Goal: Task Accomplishment & Management: Manage account settings

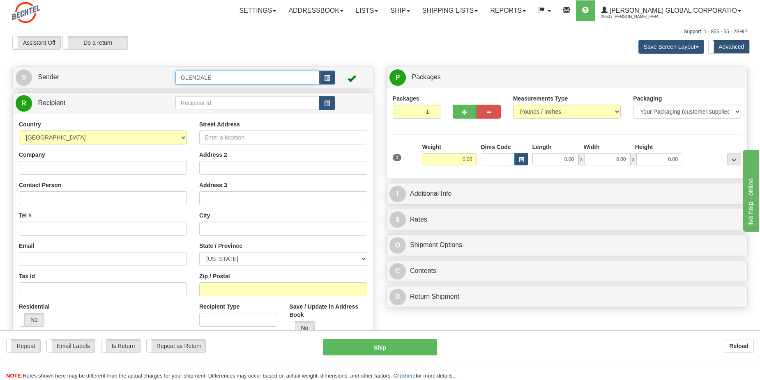
drag, startPoint x: 259, startPoint y: 75, endPoint x: 289, endPoint y: 85, distance: 31.0
click at [259, 75] on input "GLENDALE" at bounding box center [247, 78] width 144 height 14
click at [322, 80] on button "button" at bounding box center [327, 78] width 16 height 14
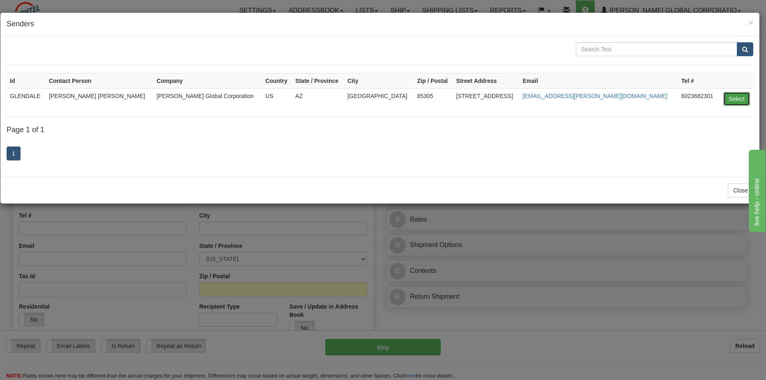
click at [732, 99] on button "Select" at bounding box center [736, 99] width 27 height 14
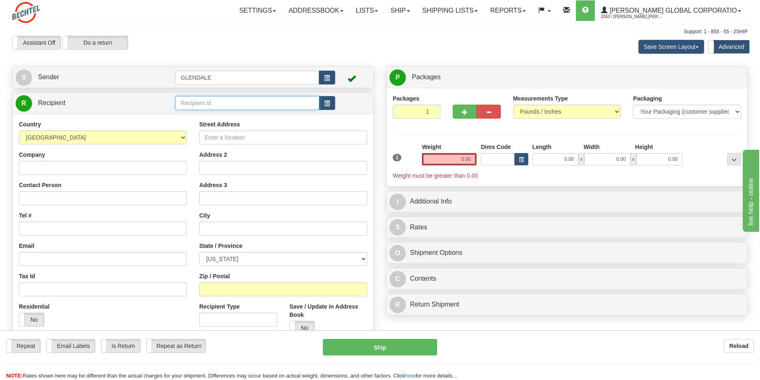
click at [224, 105] on input "text" at bounding box center [247, 103] width 144 height 14
click at [274, 105] on input "text" at bounding box center [247, 103] width 144 height 14
click at [331, 106] on button "button" at bounding box center [327, 103] width 16 height 14
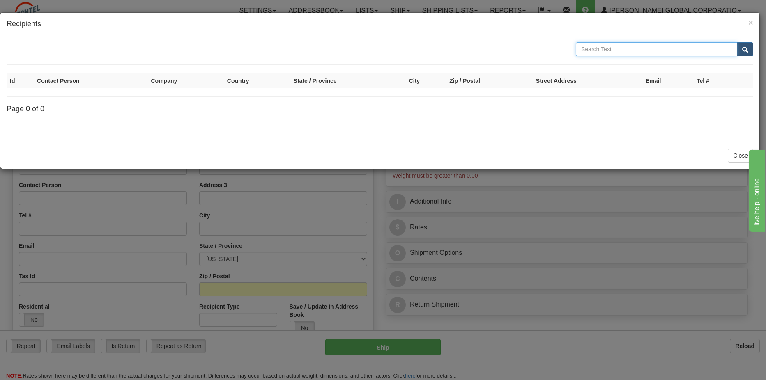
click at [611, 50] on input "text" at bounding box center [656, 49] width 161 height 14
type input "ML2"
click at [737, 42] on button "submit" at bounding box center [745, 49] width 16 height 14
click at [750, 25] on span "×" at bounding box center [750, 22] width 5 height 9
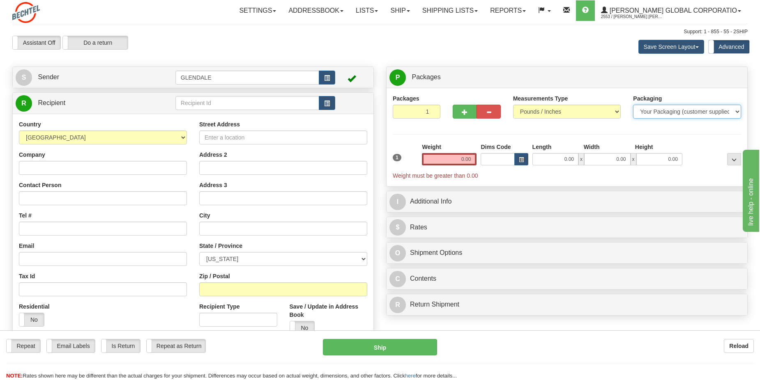
click at [708, 110] on select "Your Packaging (customer supplied) Envelope (carrier supplied) Pack (carrier su…" at bounding box center [687, 112] width 108 height 14
click at [704, 108] on select "Your Packaging (customer supplied) Envelope (carrier supplied) Pack (carrier su…" at bounding box center [687, 112] width 108 height 14
click at [231, 76] on input "GLENDALE" at bounding box center [247, 78] width 144 height 14
type input "DWL"
click at [320, 77] on button "button" at bounding box center [327, 78] width 16 height 14
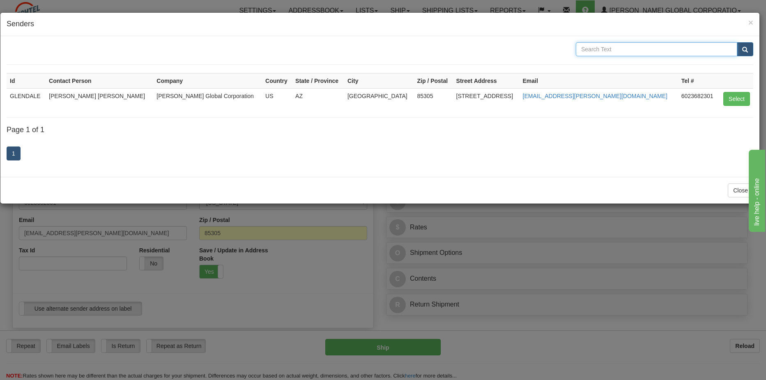
click at [653, 52] on input "text" at bounding box center [656, 49] width 161 height 14
type input "DWL"
click at [737, 42] on button "submit" at bounding box center [745, 49] width 16 height 14
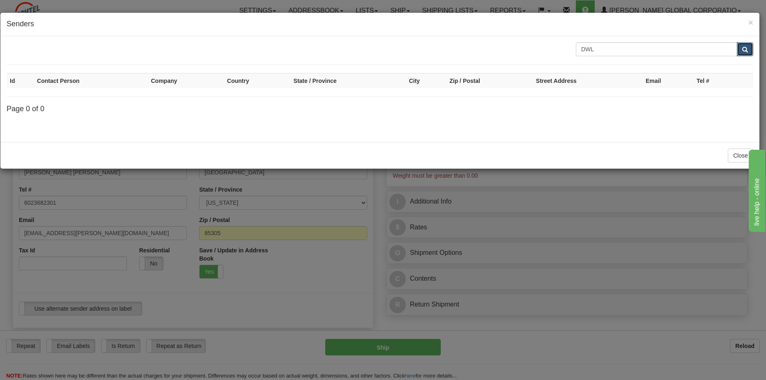
click at [745, 45] on button "submit" at bounding box center [745, 49] width 16 height 14
click at [750, 26] on span "×" at bounding box center [750, 22] width 5 height 9
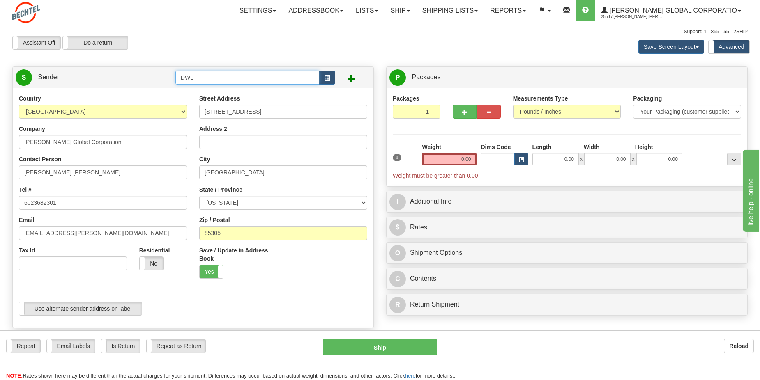
click at [225, 74] on input "DWL" at bounding box center [247, 78] width 144 height 14
click at [352, 77] on span at bounding box center [351, 78] width 8 height 8
click at [37, 40] on label "Assistant Off" at bounding box center [37, 42] width 48 height 13
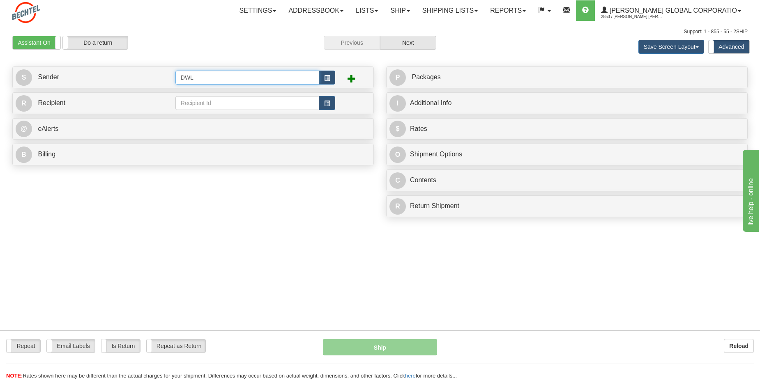
click at [225, 81] on input "DWL" at bounding box center [247, 78] width 144 height 14
click at [333, 78] on button "button" at bounding box center [327, 78] width 16 height 14
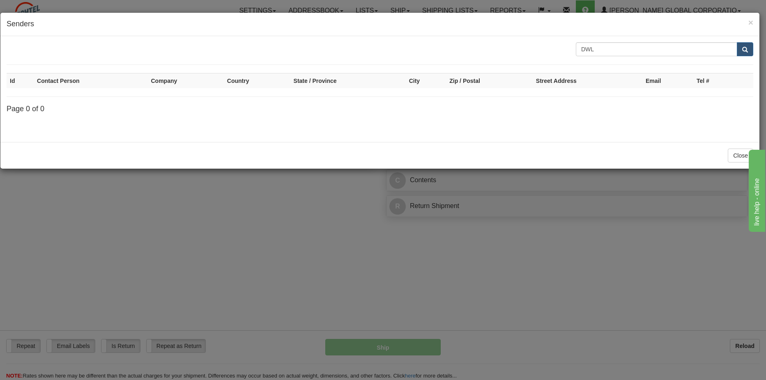
click at [623, 58] on form "DWL" at bounding box center [380, 53] width 747 height 23
click at [621, 49] on input "DWL" at bounding box center [656, 49] width 161 height 14
type input "D"
type input "Louisiana"
click at [737, 42] on button "submit" at bounding box center [745, 49] width 16 height 14
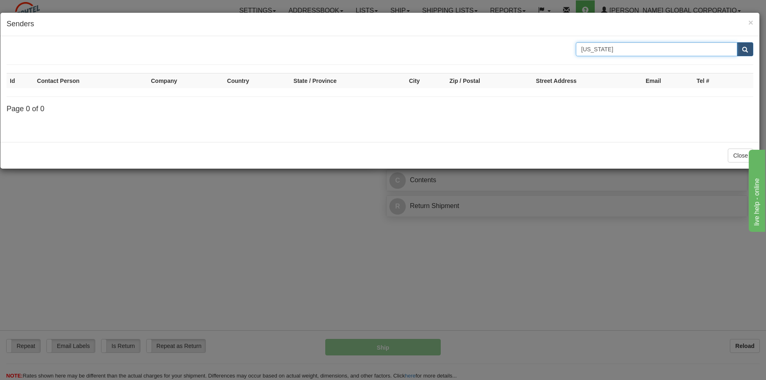
click at [656, 52] on input "Louisiana" at bounding box center [656, 49] width 161 height 14
type input "L"
type input "Irene"
click at [737, 42] on button "submit" at bounding box center [745, 49] width 16 height 14
click at [751, 23] on span "×" at bounding box center [750, 22] width 5 height 9
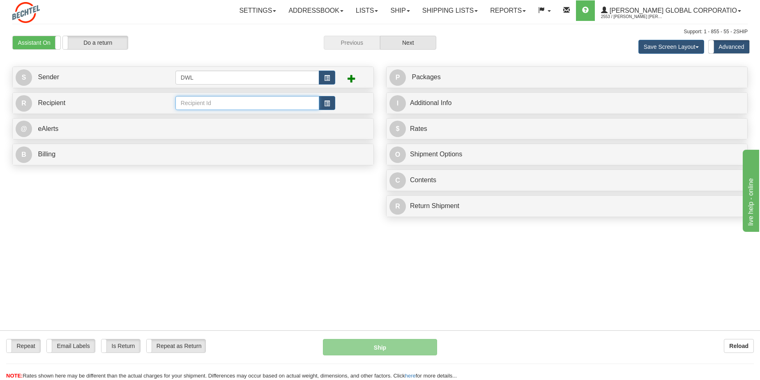
click at [239, 103] on input "text" at bounding box center [247, 103] width 144 height 14
click at [287, 78] on input "DWL" at bounding box center [247, 78] width 144 height 14
type input "D"
click at [287, 78] on input "text" at bounding box center [247, 78] width 144 height 14
type input "23651"
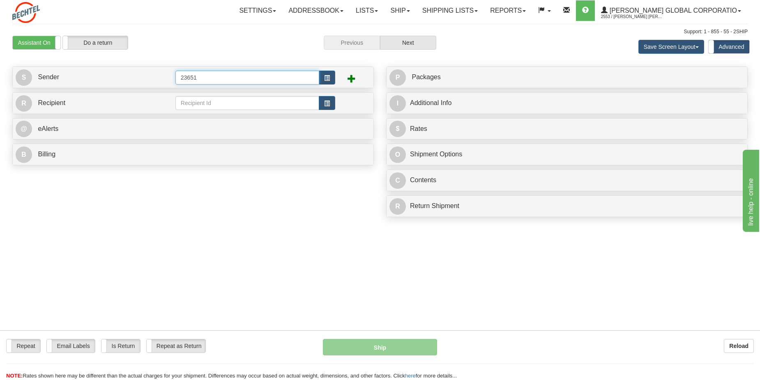
click button "Delete" at bounding box center [0, 0] width 0 height 0
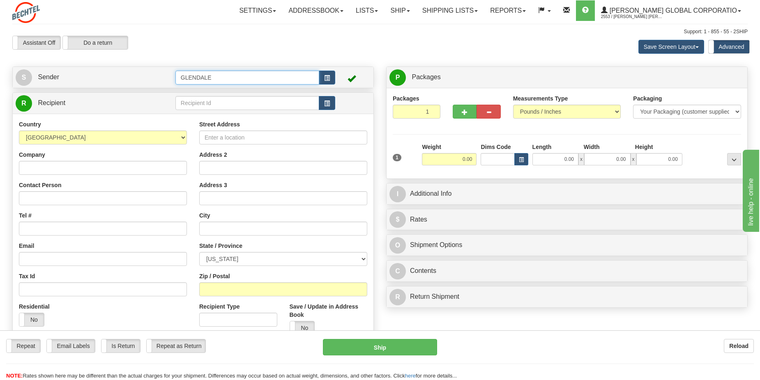
click at [269, 75] on input "GLENDALE" at bounding box center [247, 78] width 144 height 14
click at [37, 45] on label "Assistant Off" at bounding box center [37, 42] width 48 height 13
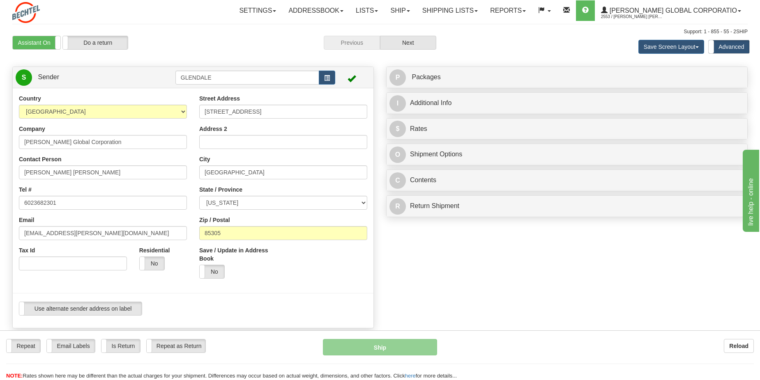
click at [291, 70] on td "GLENDALE" at bounding box center [255, 77] width 160 height 17
click at [292, 76] on input "GLENDALE" at bounding box center [247, 78] width 144 height 14
click at [326, 78] on span "button" at bounding box center [327, 78] width 6 height 5
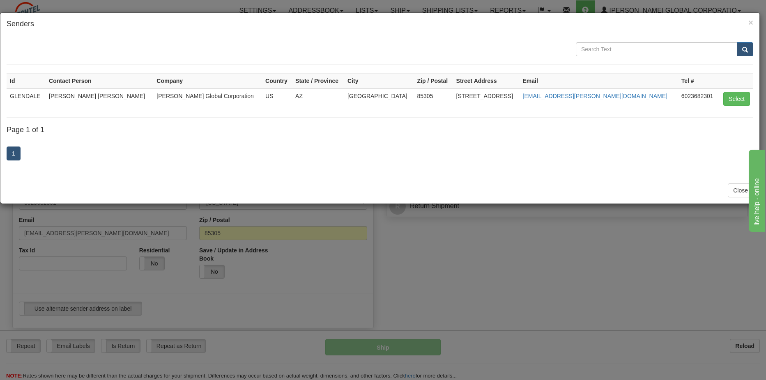
drag, startPoint x: 14, startPoint y: 96, endPoint x: 101, endPoint y: 97, distance: 87.5
click at [101, 97] on tr "GLENDALE Pullin, John Bervick Pullin Bechtel Global Corporation US AZ Glendale …" at bounding box center [380, 98] width 747 height 21
click at [246, 96] on td "[PERSON_NAME] Global Corporation" at bounding box center [207, 98] width 109 height 21
click at [625, 47] on input "text" at bounding box center [656, 49] width 161 height 14
click at [739, 189] on button "Close" at bounding box center [740, 191] width 25 height 14
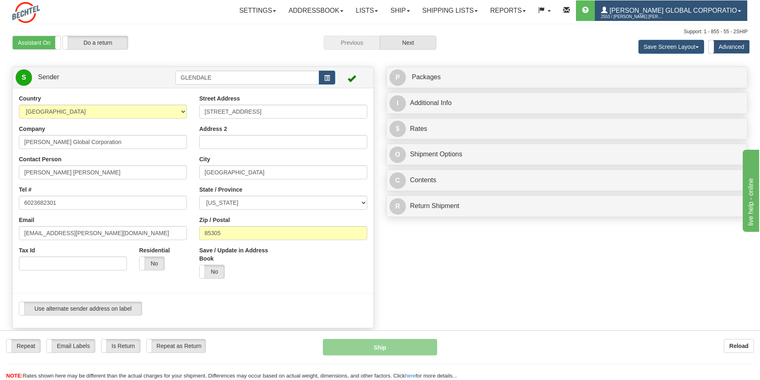
click at [736, 10] on span "[PERSON_NAME] Global Corporatio" at bounding box center [671, 10] width 129 height 7
click at [657, 8] on span "[PERSON_NAME] Global Corporatio" at bounding box center [671, 10] width 129 height 7
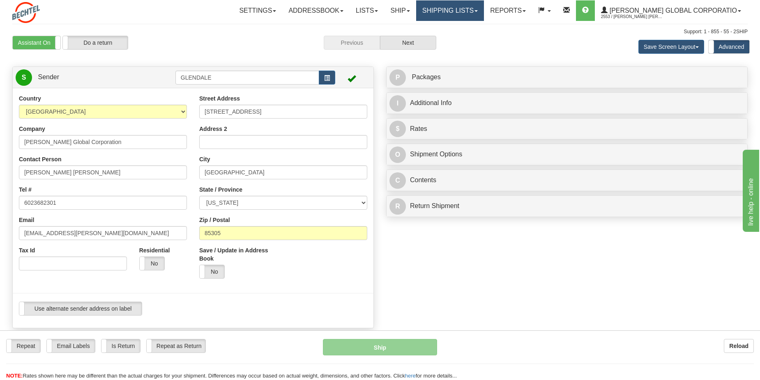
click at [468, 13] on link "Shipping lists" at bounding box center [450, 10] width 68 height 21
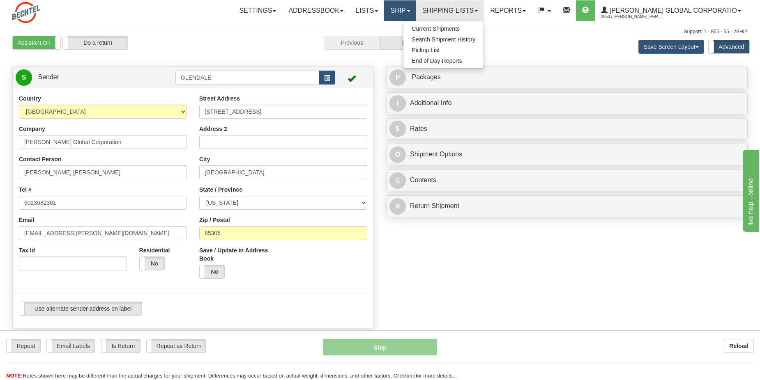
click at [416, 11] on link "Ship" at bounding box center [400, 10] width 32 height 21
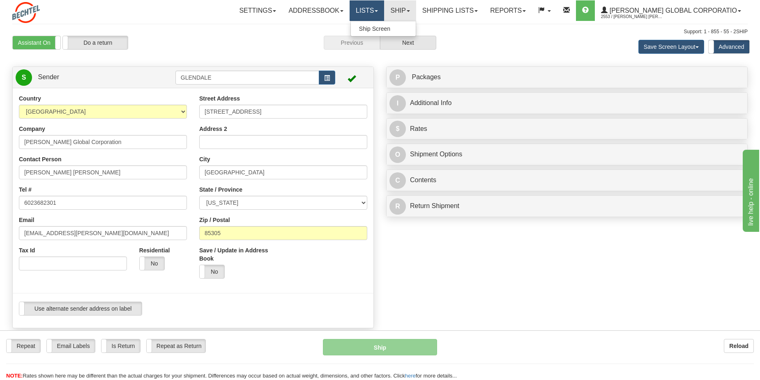
click at [384, 7] on link "Lists" at bounding box center [366, 10] width 34 height 21
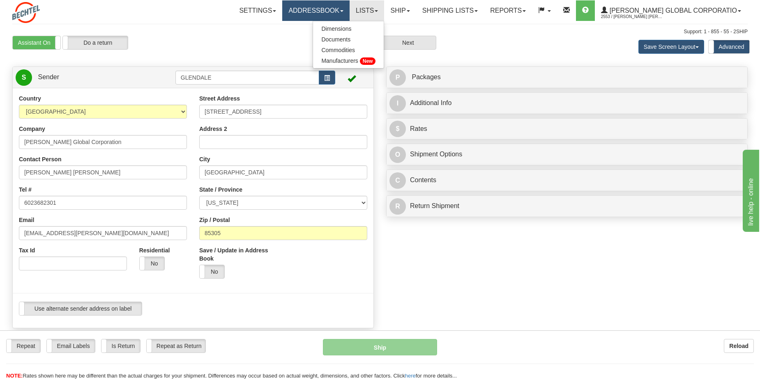
click at [324, 9] on link "Addressbook" at bounding box center [315, 10] width 67 height 21
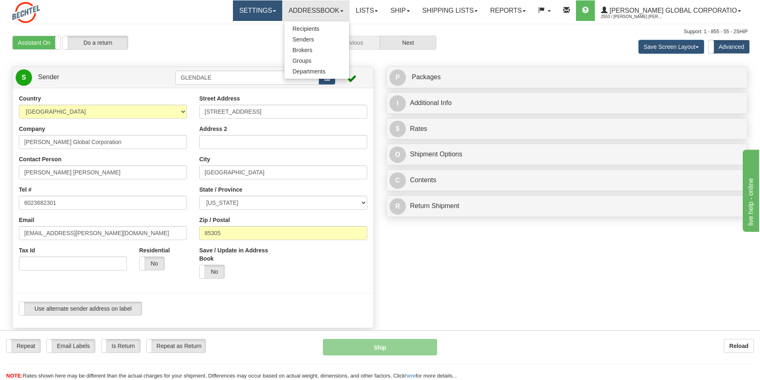
click at [282, 11] on link "Settings" at bounding box center [257, 10] width 49 height 21
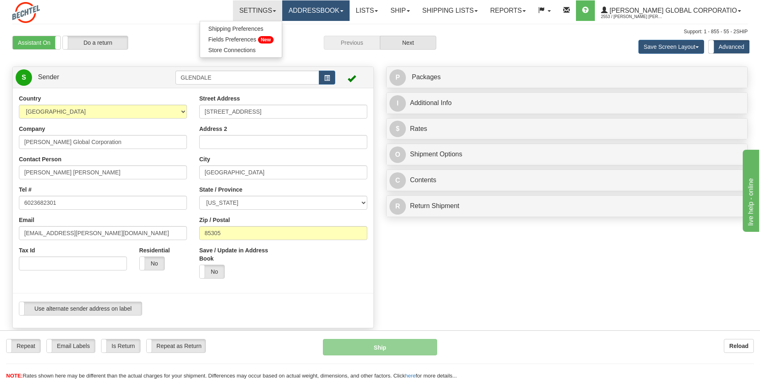
click at [324, 11] on link "Addressbook" at bounding box center [315, 10] width 67 height 21
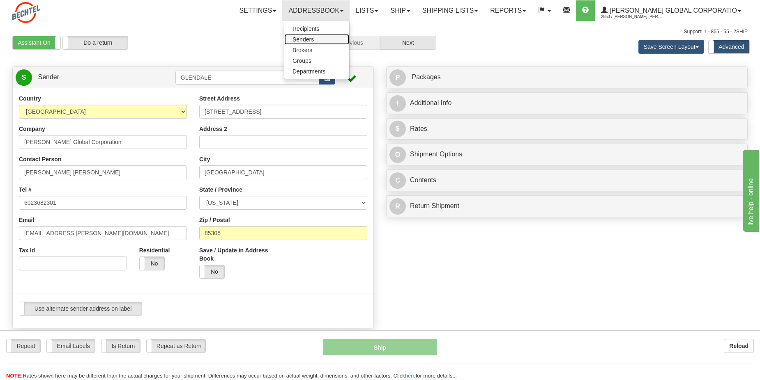
click at [314, 39] on span "Senders" at bounding box center [302, 39] width 21 height 7
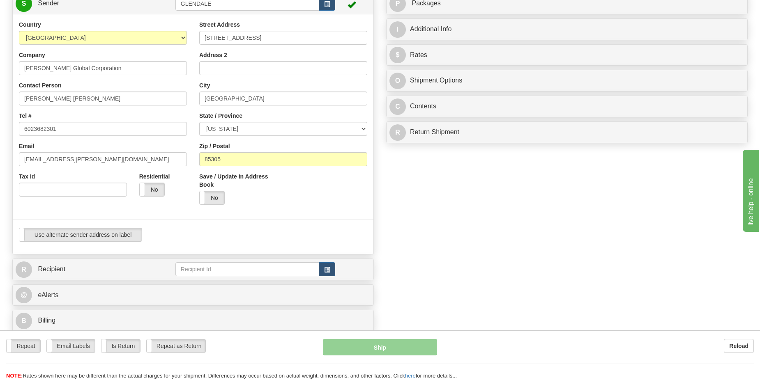
scroll to position [242, 0]
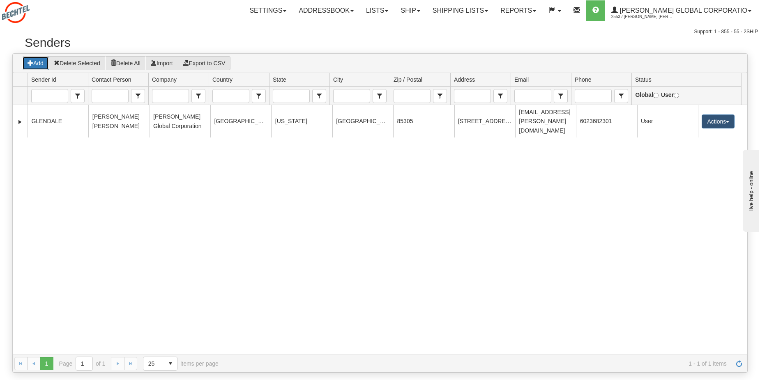
click at [38, 66] on button "Add" at bounding box center [35, 63] width 27 height 14
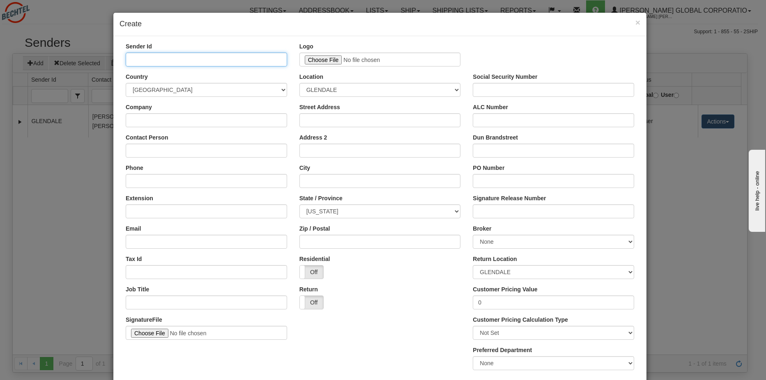
click at [230, 60] on input "Sender Id" at bounding box center [206, 60] width 161 height 14
type input "DWL"
click at [697, 168] on div "× Create Sender Id DWL Logo Logo size must be less than 50KB. Country [GEOGRAPH…" at bounding box center [383, 190] width 766 height 380
click at [635, 23] on span "×" at bounding box center [637, 22] width 5 height 9
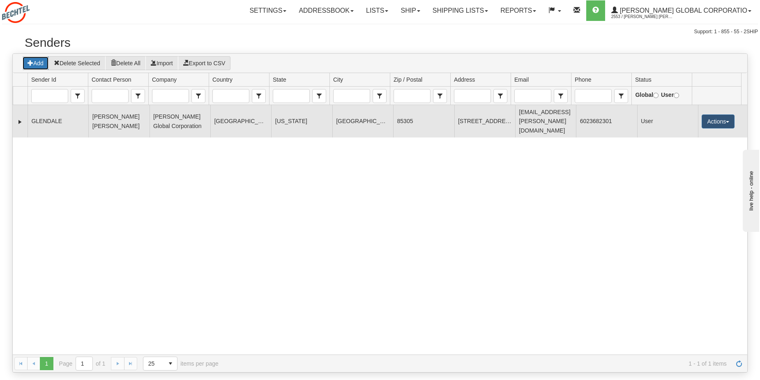
click at [464, 111] on td "5323 North 99th Ave" at bounding box center [484, 121] width 61 height 32
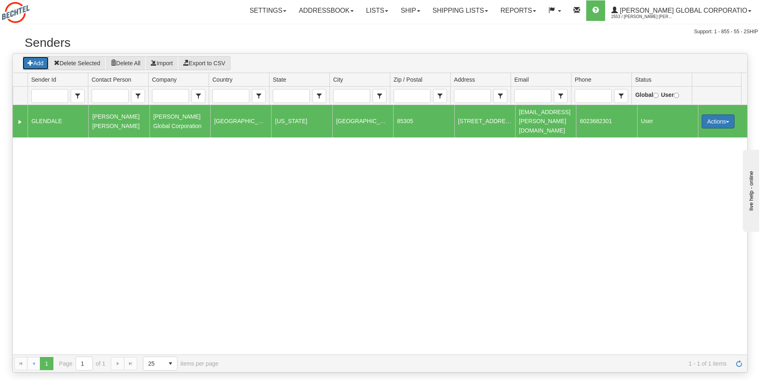
click at [726, 121] on span "button" at bounding box center [727, 122] width 3 height 2
click at [682, 132] on link "Edit" at bounding box center [701, 137] width 66 height 11
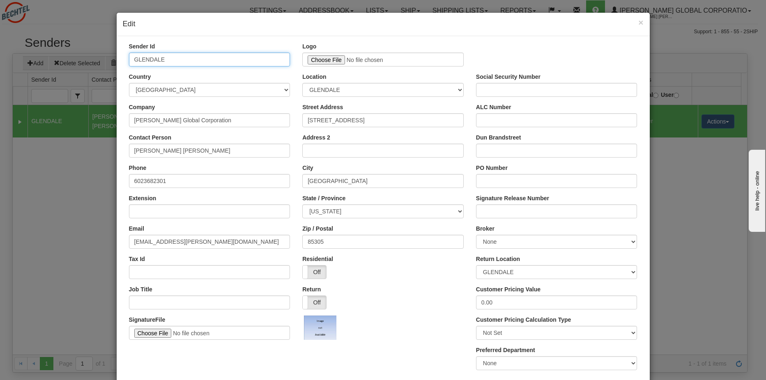
click at [171, 59] on input "GLENDALE" at bounding box center [209, 60] width 161 height 14
type input "G"
type input "Louisiana LNG"
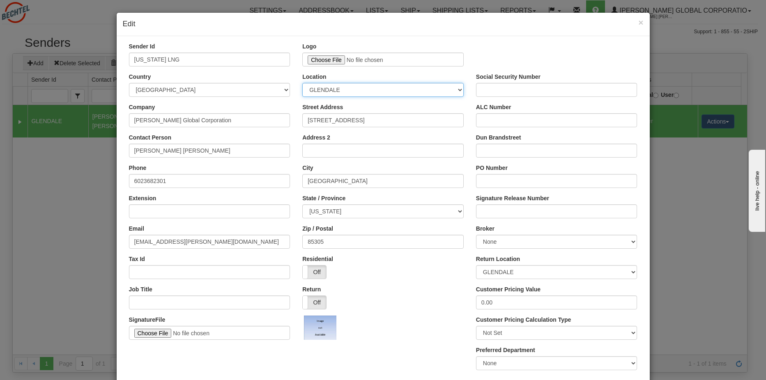
click at [421, 92] on select "GLENDALE" at bounding box center [382, 90] width 161 height 14
drag, startPoint x: 379, startPoint y: 92, endPoint x: 350, endPoint y: 92, distance: 28.8
click at [350, 92] on select "GLENDALE" at bounding box center [382, 90] width 161 height 14
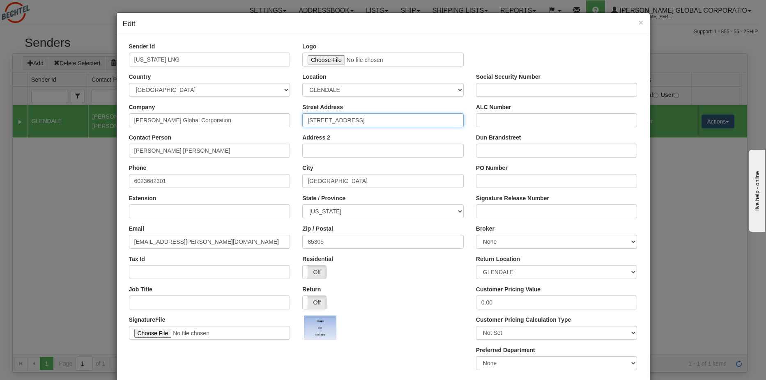
drag, startPoint x: 391, startPoint y: 121, endPoint x: 294, endPoint y: 121, distance: 97.7
click at [296, 121] on div "Street Address 5323 North 99th Ave" at bounding box center [383, 118] width 174 height 30
type input "3000 Global Dr"
click at [207, 182] on input "6023682301" at bounding box center [209, 181] width 161 height 14
type input "6"
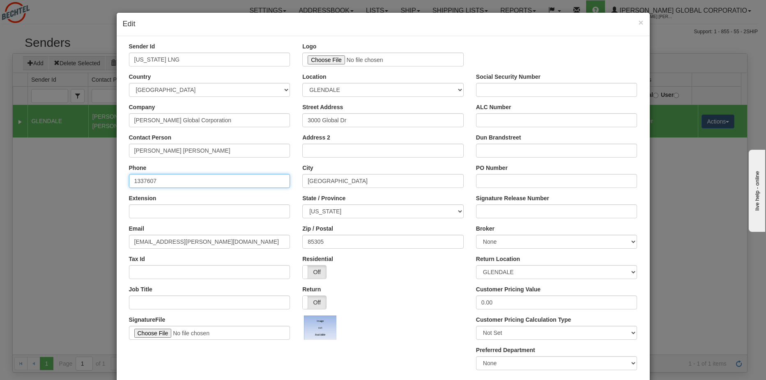
click at [172, 181] on input "1337607" at bounding box center [209, 181] width 161 height 14
paste input "3376074029"
type input "1 3376074029"
drag, startPoint x: 354, startPoint y: 182, endPoint x: 289, endPoint y: 182, distance: 64.9
click at [289, 182] on div "Phone 1 3376074029 City Glendale PO Number" at bounding box center [383, 179] width 521 height 30
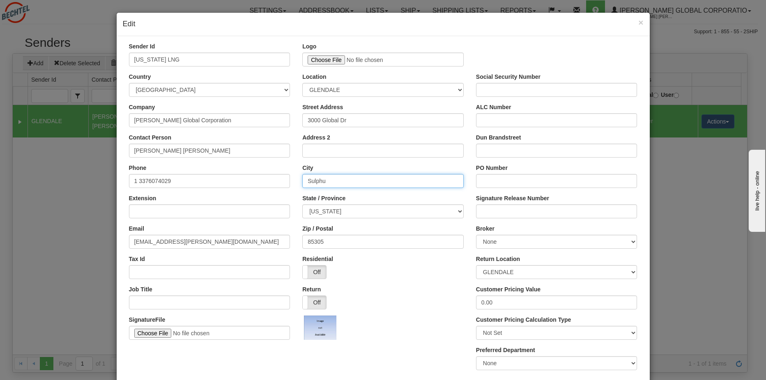
type input "Sulphur"
type input "3000 Global Dr"
type input "Sulphur"
drag, startPoint x: 351, startPoint y: 150, endPoint x: 299, endPoint y: 152, distance: 52.6
click at [299, 152] on div "Address 2 3000 Global Dr" at bounding box center [383, 148] width 174 height 30
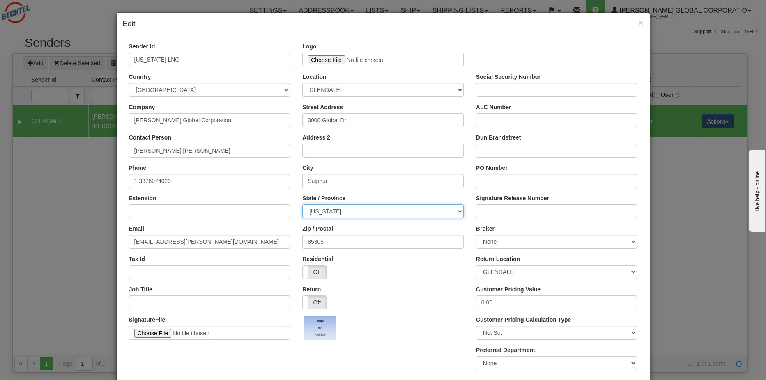
click at [363, 209] on select "ALABAMA ALASKA ARIZONA ARKANSAS Armed Forces America Armed Forces Europe Armed …" at bounding box center [382, 212] width 161 height 14
select select "LA"
click at [302, 205] on select "ALABAMA ALASKA ARIZONA ARKANSAS Armed Forces America Armed Forces Europe Armed …" at bounding box center [382, 212] width 161 height 14
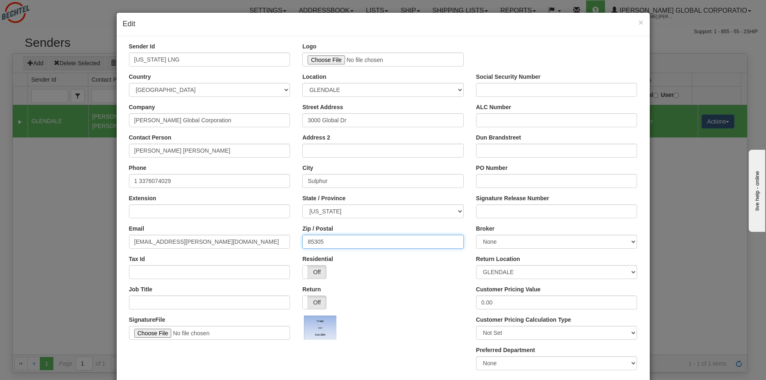
drag, startPoint x: 346, startPoint y: 247, endPoint x: 292, endPoint y: 241, distance: 54.6
click at [292, 241] on div "Email jpullin@bechtel.com Zip / Postal 85305 Broker None" at bounding box center [383, 240] width 521 height 30
type input "70665"
click at [444, 320] on div at bounding box center [382, 328] width 161 height 24
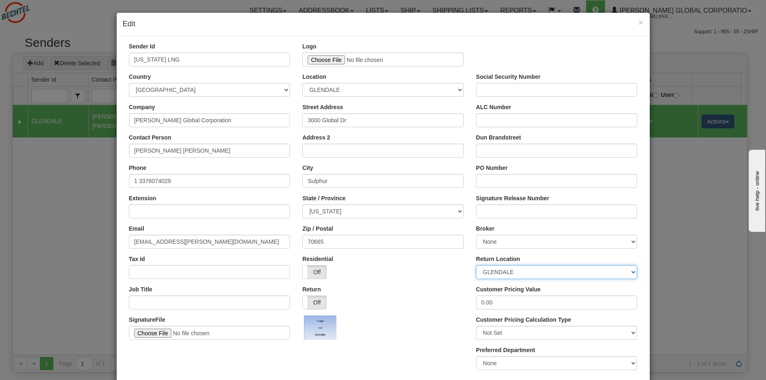
click at [523, 269] on select "GLENDALE" at bounding box center [556, 272] width 161 height 14
click at [524, 269] on select "GLENDALE" at bounding box center [556, 272] width 161 height 14
click at [392, 81] on div "Location GLENDALE" at bounding box center [382, 85] width 161 height 24
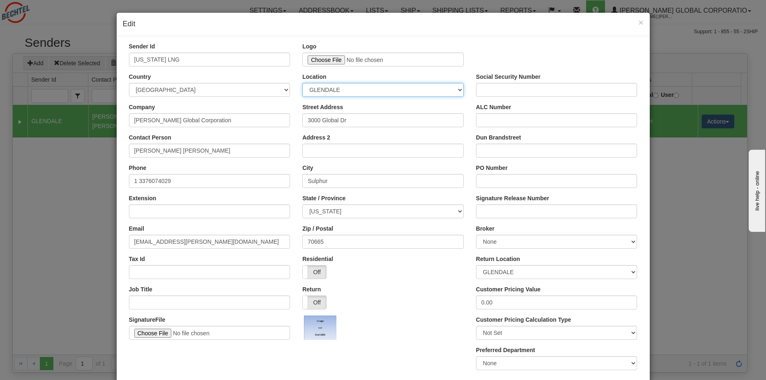
click at [390, 88] on select "GLENDALE" at bounding box center [382, 90] width 161 height 14
drag, startPoint x: 360, startPoint y: 88, endPoint x: 314, endPoint y: 89, distance: 45.6
click at [314, 89] on select "GLENDALE" at bounding box center [382, 90] width 161 height 14
drag, startPoint x: 333, startPoint y: 92, endPoint x: 343, endPoint y: 93, distance: 10.4
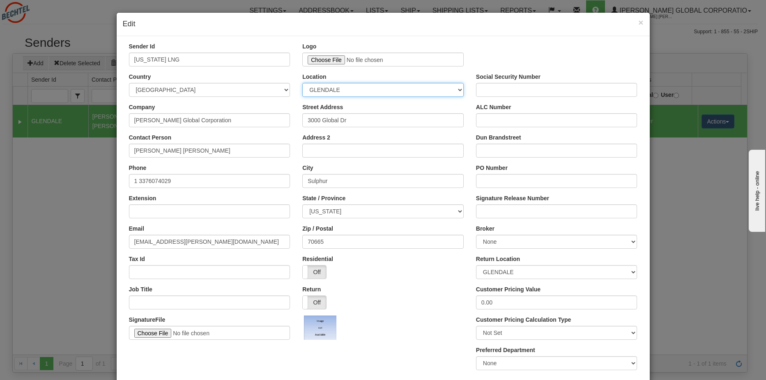
click at [343, 93] on select "GLENDALE" at bounding box center [382, 90] width 161 height 14
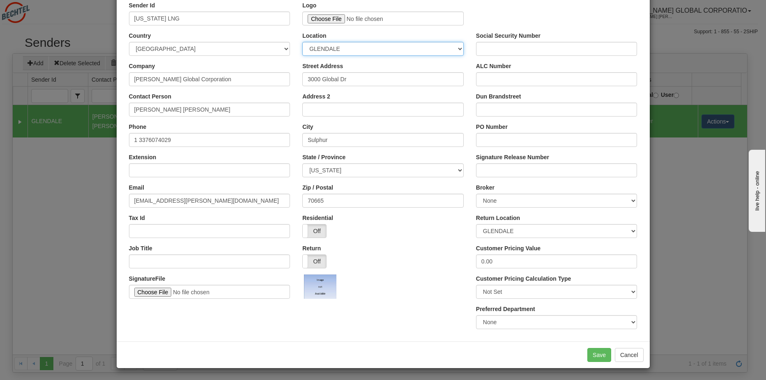
scroll to position [42, 0]
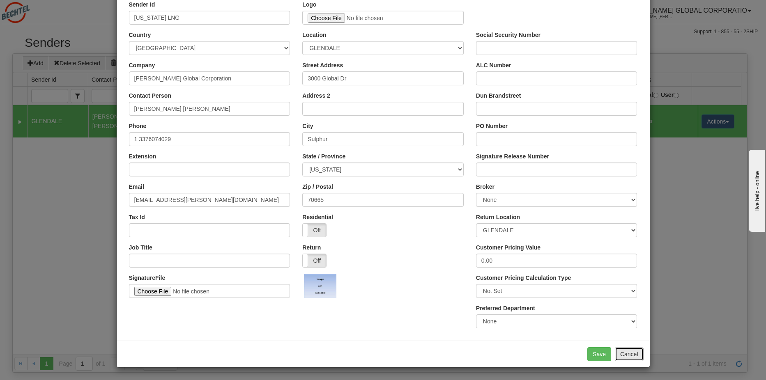
click at [629, 352] on button "Cancel" at bounding box center [629, 354] width 29 height 14
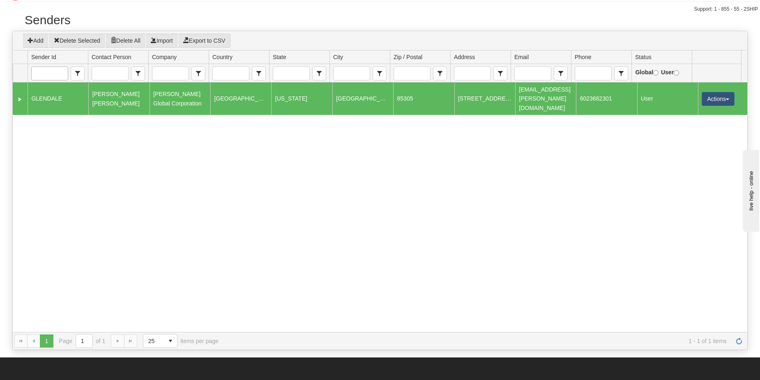
scroll to position [41, 0]
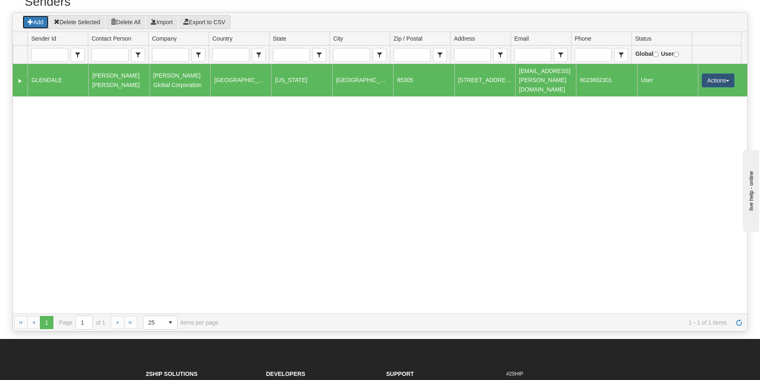
click at [36, 16] on button "Add" at bounding box center [35, 22] width 27 height 14
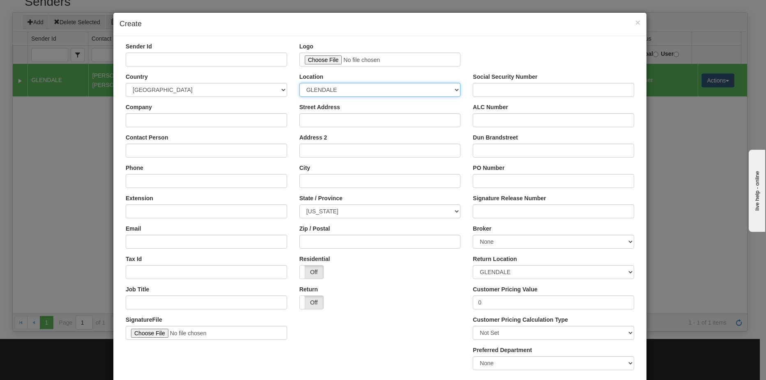
click at [337, 84] on select "GLENDALE" at bounding box center [379, 90] width 161 height 14
click at [339, 85] on select "GLENDALE" at bounding box center [379, 90] width 161 height 14
click at [637, 22] on span "×" at bounding box center [637, 22] width 5 height 9
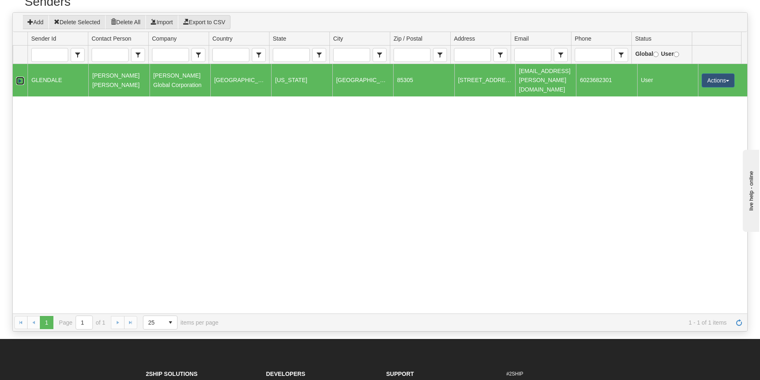
click at [21, 77] on link "Expand" at bounding box center [20, 81] width 8 height 8
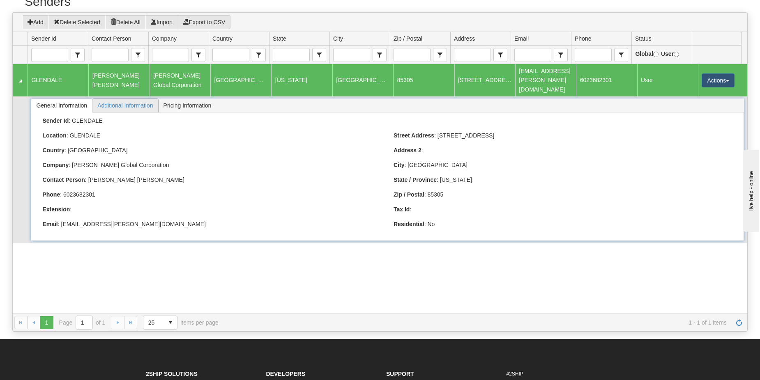
click at [126, 99] on span "Additional Information" at bounding box center [124, 105] width 65 height 13
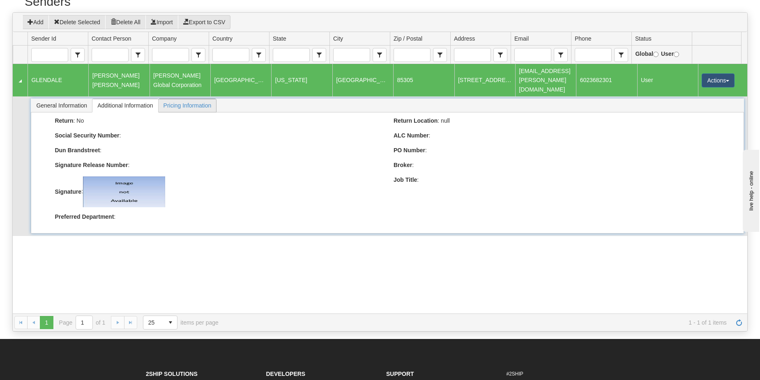
click at [205, 99] on span "Pricing Information" at bounding box center [188, 105] width 58 height 13
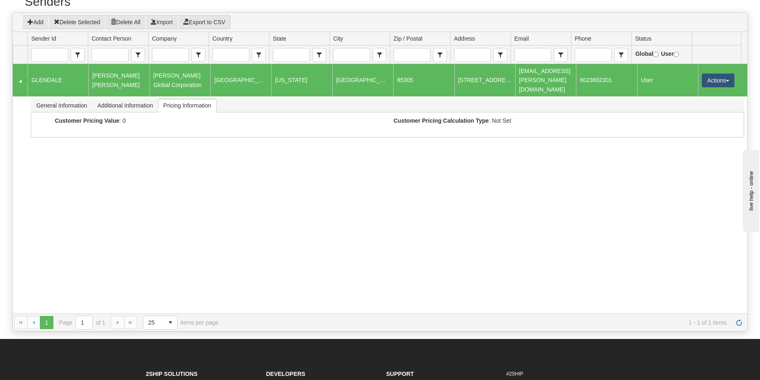
click at [249, 235] on div "210996 GLENDALE Pullin, John Bervick Pullin Bechtel Global Corporation UNITED S…" at bounding box center [380, 189] width 734 height 250
click at [18, 78] on link "Collapse" at bounding box center [20, 81] width 8 height 8
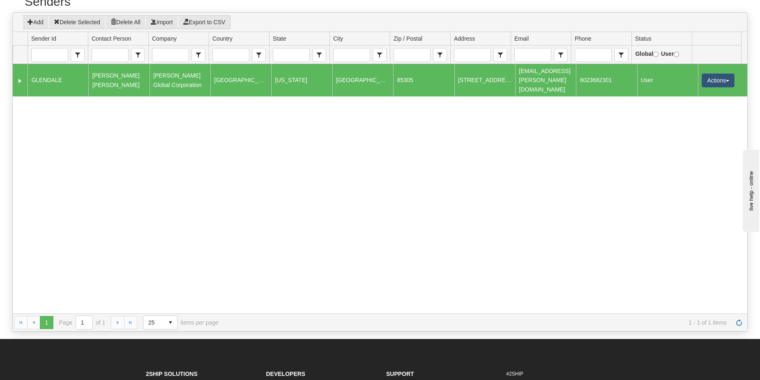
drag, startPoint x: 67, startPoint y: 104, endPoint x: 67, endPoint y: 96, distance: 8.6
click at [67, 104] on div "210996 GLENDALE Pullin, John Bervick Pullin Bechtel Global Corporation UNITED S…" at bounding box center [380, 189] width 734 height 250
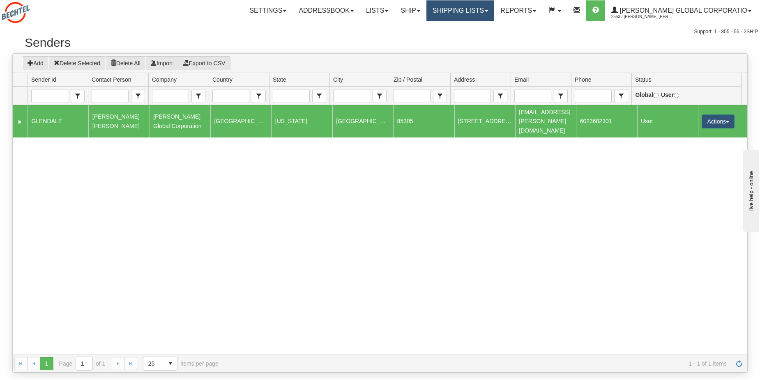
click at [476, 10] on link "Shipping lists" at bounding box center [460, 10] width 68 height 21
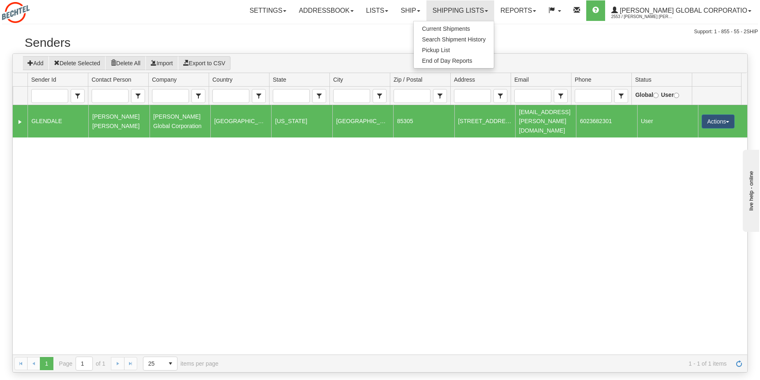
click at [69, 17] on div at bounding box center [62, 12] width 120 height 21
click at [19, 16] on img at bounding box center [16, 12] width 28 height 21
click at [157, 19] on div "Settings Shipping Preferences Fields Preferences New Store Connections Addressb…" at bounding box center [446, 10] width 623 height 21
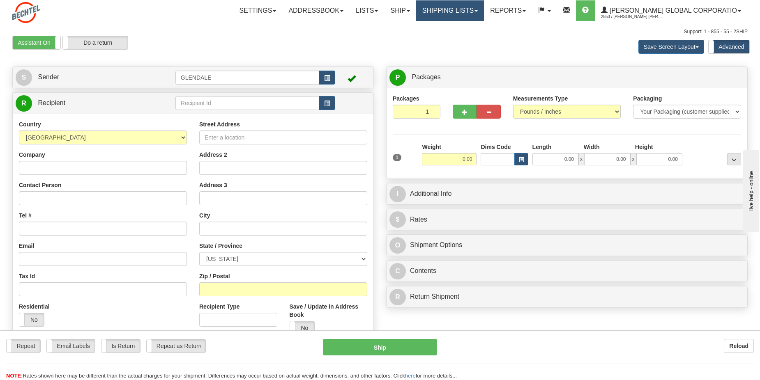
click at [484, 16] on link "Shipping lists" at bounding box center [450, 10] width 68 height 21
click at [221, 7] on div "Settings Shipping Preferences Fields Preferences New Store Connections Addressb…" at bounding box center [444, 10] width 606 height 21
click at [250, 81] on input "GLENDALE" at bounding box center [247, 78] width 144 height 14
click at [332, 78] on button "button" at bounding box center [327, 78] width 16 height 14
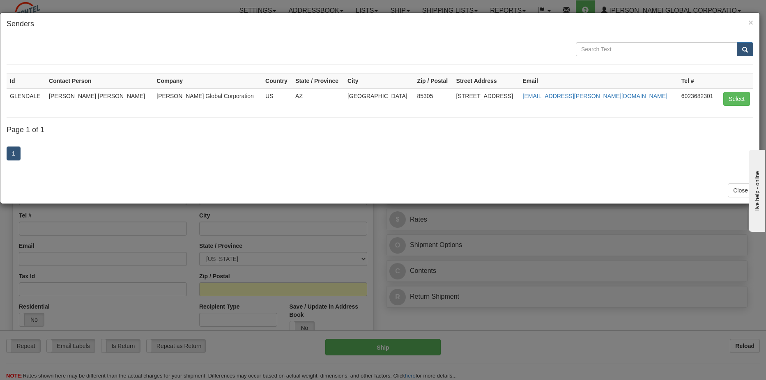
click at [626, 57] on form at bounding box center [380, 53] width 747 height 23
click at [631, 52] on input "text" at bounding box center [656, 49] width 161 height 14
click at [636, 46] on input "text" at bounding box center [656, 49] width 161 height 14
click at [749, 51] on button "submit" at bounding box center [745, 49] width 16 height 14
click at [750, 23] on span "×" at bounding box center [750, 22] width 5 height 9
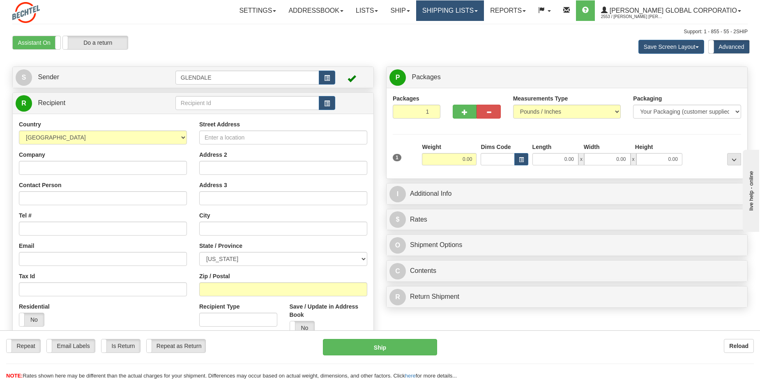
click at [478, 12] on link "Shipping lists" at bounding box center [450, 10] width 68 height 21
click at [415, 13] on link "Ship" at bounding box center [400, 10] width 32 height 21
click at [411, 26] on link "Ship Screen" at bounding box center [383, 28] width 65 height 11
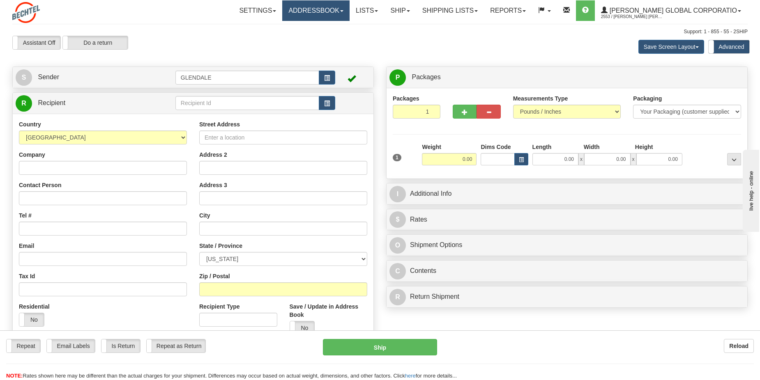
click at [329, 13] on link "Addressbook" at bounding box center [315, 10] width 67 height 21
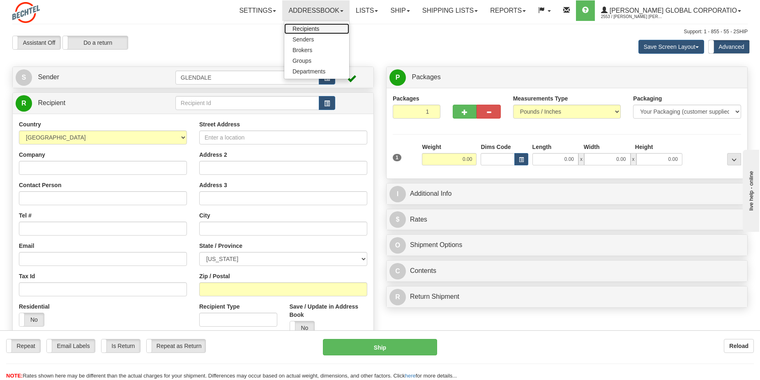
click at [319, 29] on span "Recipients" at bounding box center [305, 28] width 27 height 7
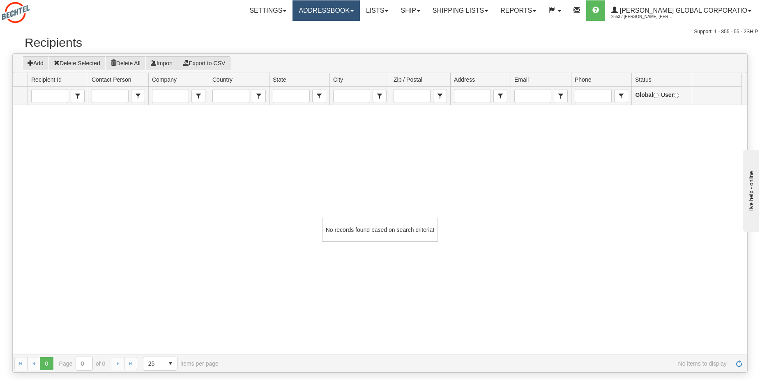
click at [350, 16] on link "Addressbook" at bounding box center [325, 10] width 67 height 21
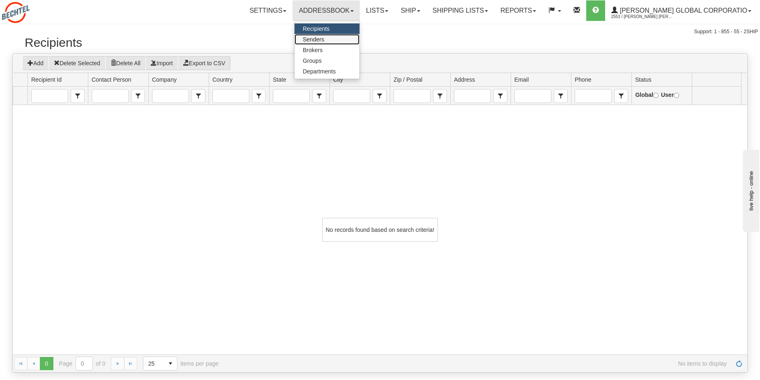
click at [324, 40] on span "Senders" at bounding box center [313, 39] width 21 height 7
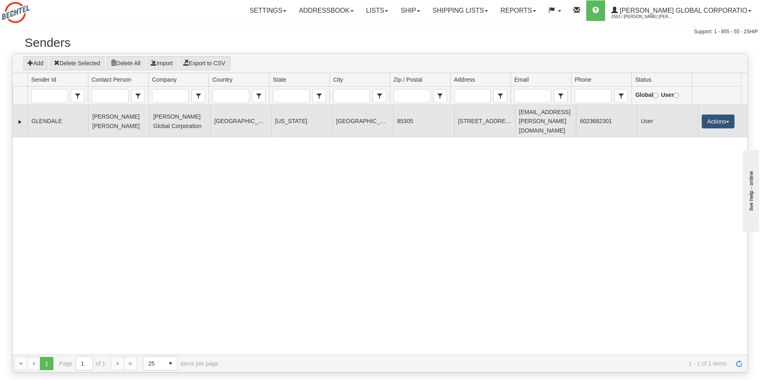
click at [41, 116] on td "GLENDALE" at bounding box center [58, 121] width 61 height 32
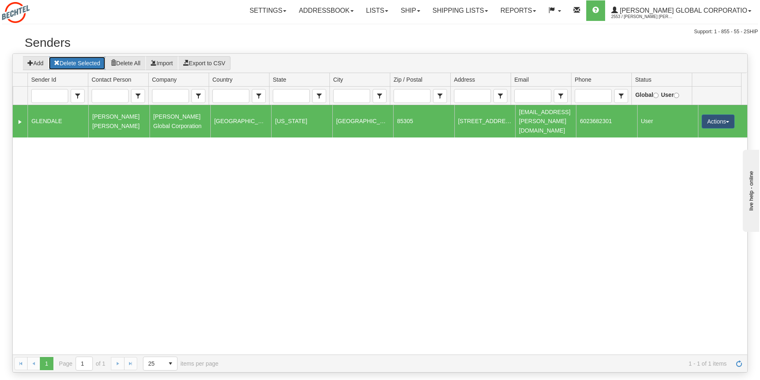
click at [84, 61] on button "Delete Selected" at bounding box center [76, 63] width 57 height 14
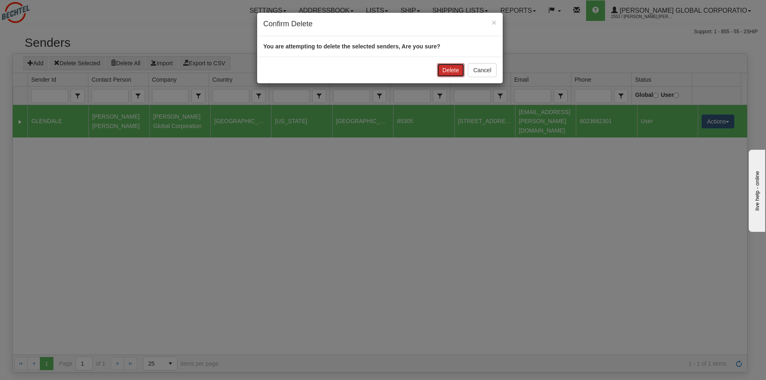
click at [454, 68] on button "Delete" at bounding box center [450, 70] width 27 height 14
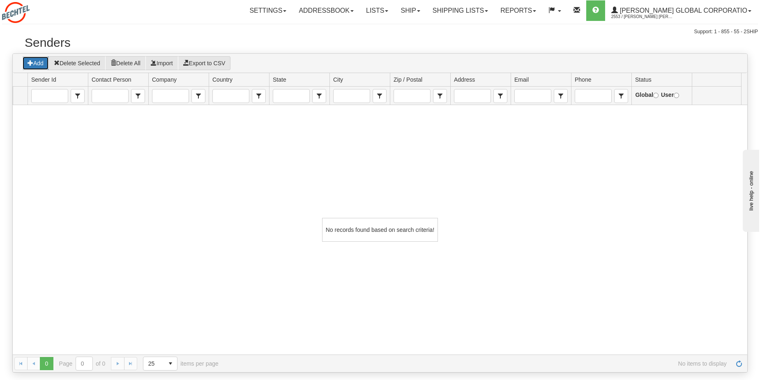
click at [37, 62] on button "Add" at bounding box center [35, 63] width 27 height 14
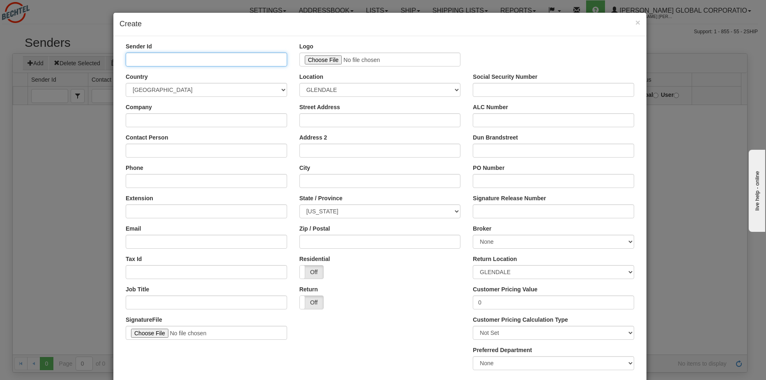
click at [213, 62] on input "Sender Id" at bounding box center [206, 60] width 161 height 14
type input "[US_STATE] LNG"
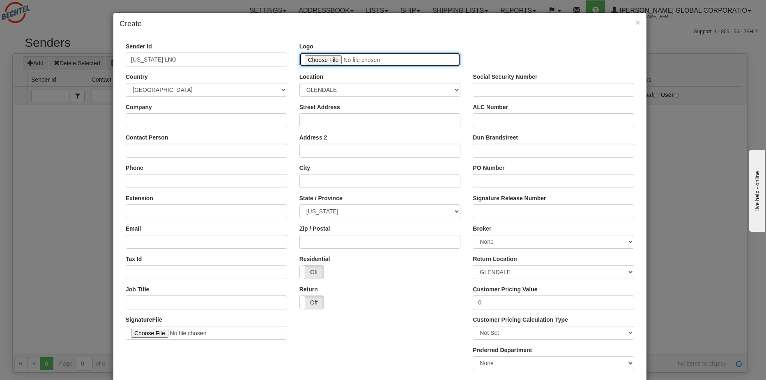
click at [394, 62] on input "file" at bounding box center [379, 60] width 161 height 14
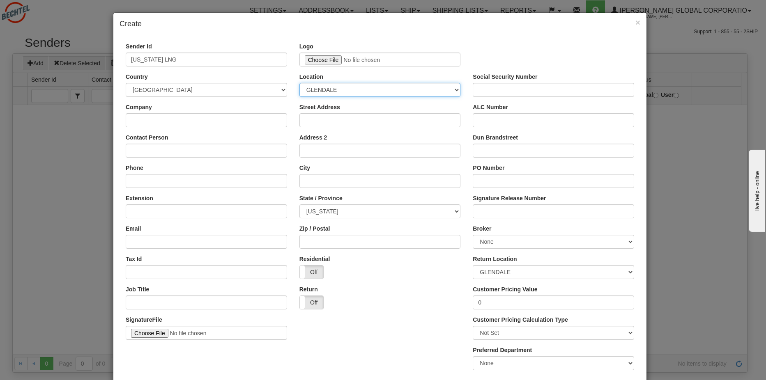
click at [354, 92] on select "GLENDALE" at bounding box center [379, 90] width 161 height 14
click at [362, 90] on select "GLENDALE" at bounding box center [379, 90] width 161 height 14
click at [462, 91] on div "Location GLENDALE" at bounding box center [380, 88] width 174 height 30
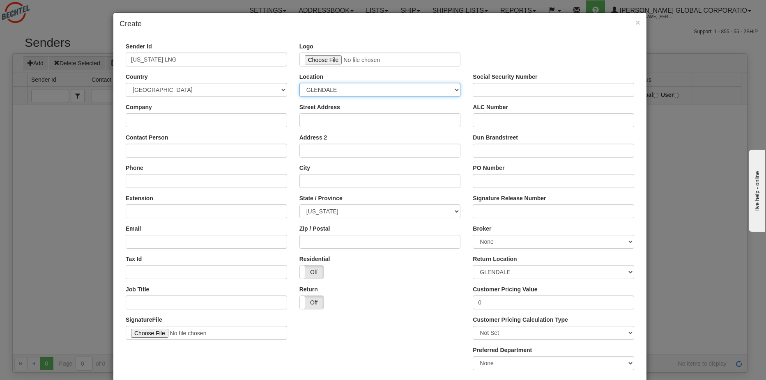
click at [453, 90] on select "GLENDALE" at bounding box center [379, 90] width 161 height 14
click at [394, 89] on select "GLENDALE" at bounding box center [379, 90] width 161 height 14
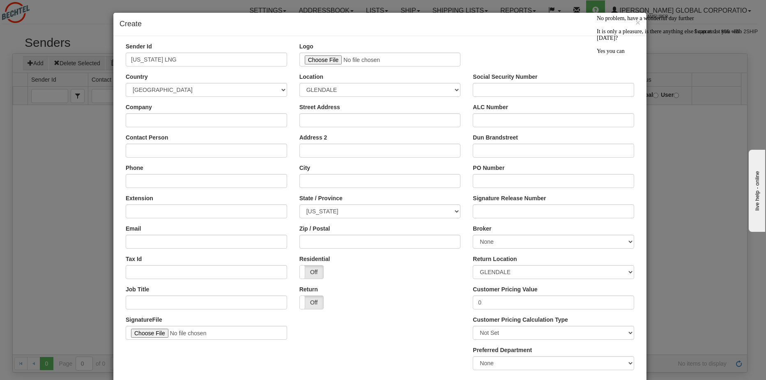
click at [597, 15] on icon "Chat attention grabber" at bounding box center [597, 15] width 0 height 0
click at [166, 124] on input "Company" at bounding box center [206, 120] width 161 height 14
type input "[PERSON_NAME]"
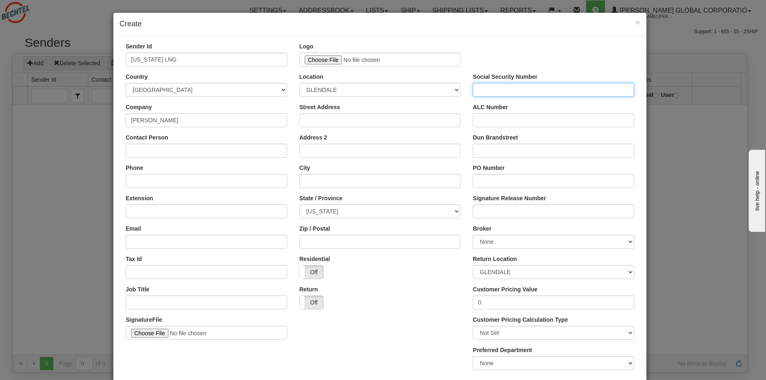
type input "3000 Global Dr"
type input "[PERSON_NAME]"
type input "3000 Global Dr"
type input "3376074029"
type input "Sulphur"
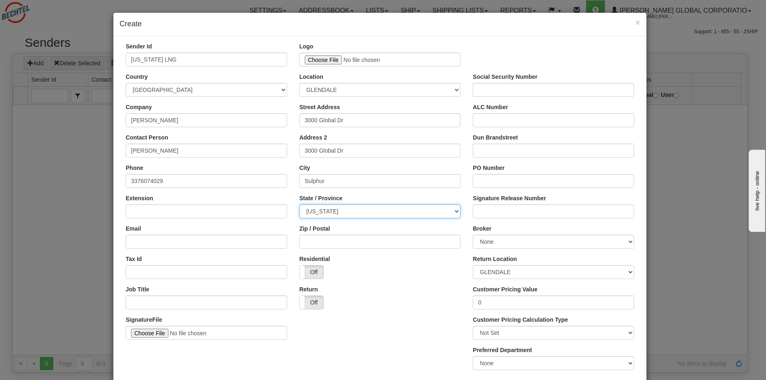
select select "LA"
type input "john@johnbpullin.com"
type input "70665"
click at [355, 144] on input "3000 Global Dr" at bounding box center [379, 151] width 161 height 14
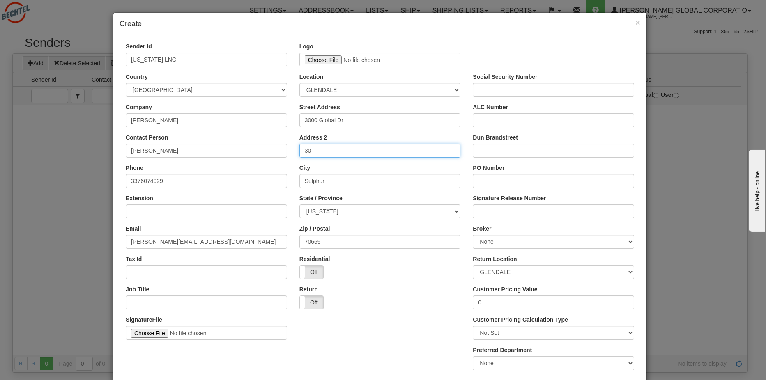
type input "3"
click at [205, 244] on input "john@johnbpullin.com" at bounding box center [206, 242] width 161 height 14
type input "j"
type input "p"
type input "[EMAIL_ADDRESS][PERSON_NAME][DOMAIN_NAME]"
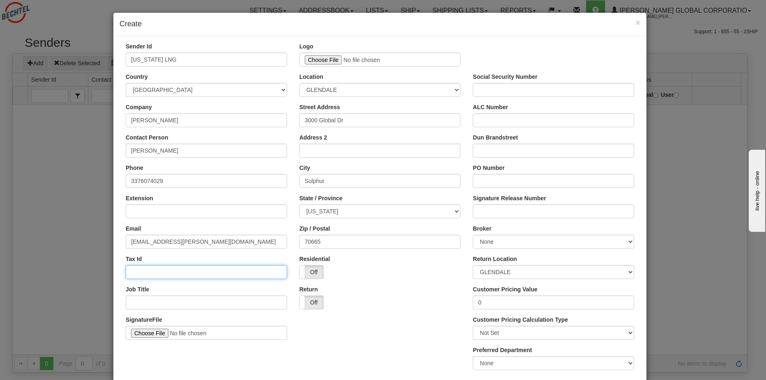
click at [138, 272] on input "Tax Id" at bounding box center [206, 272] width 161 height 14
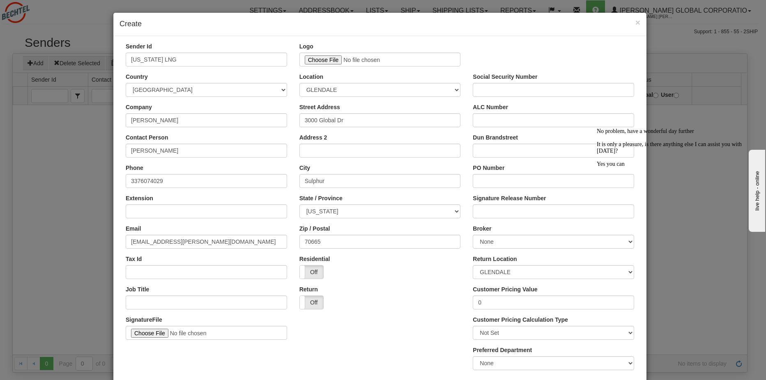
click at [597, 128] on icon "Chat attention grabber" at bounding box center [597, 128] width 0 height 0
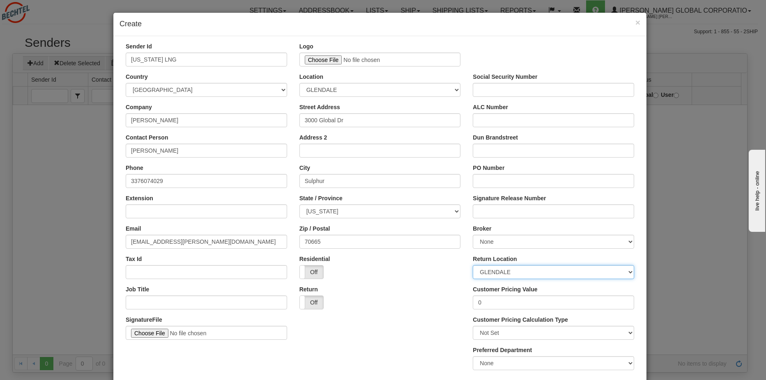
click at [543, 272] on select "GLENDALE" at bounding box center [553, 272] width 161 height 14
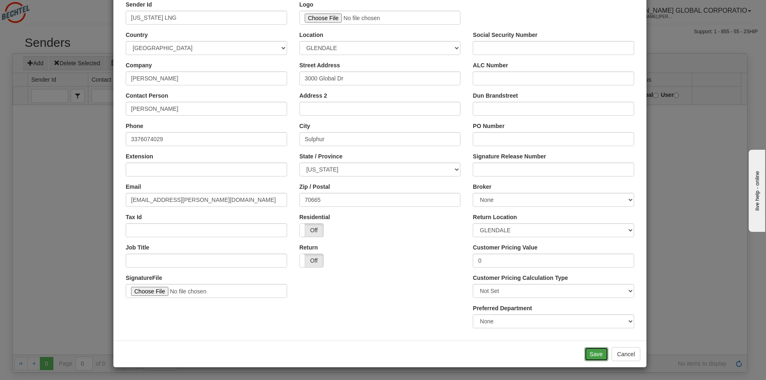
click at [592, 352] on button "Save" at bounding box center [596, 354] width 24 height 14
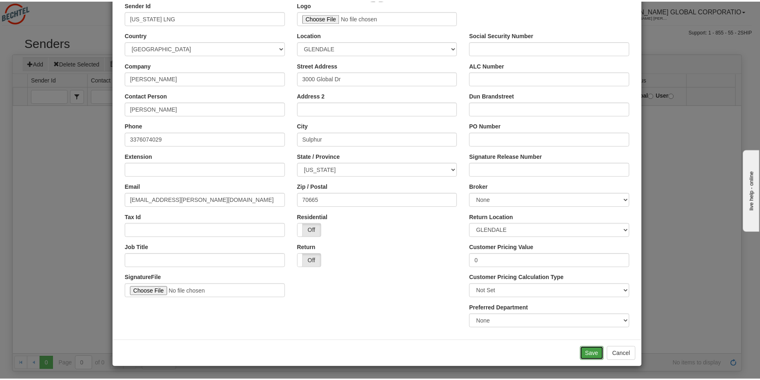
scroll to position [0, 0]
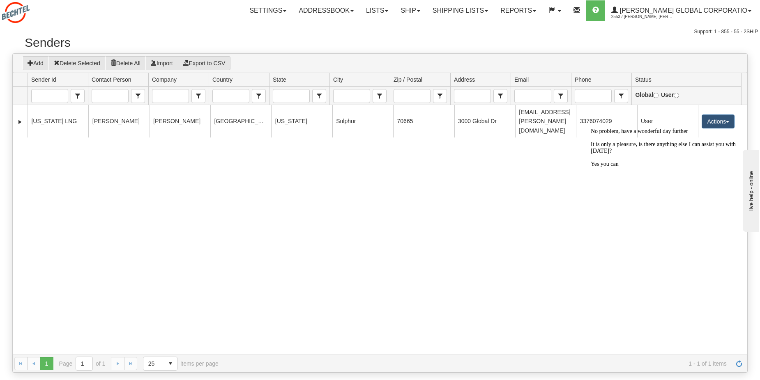
click at [591, 128] on icon "Chat attention grabber" at bounding box center [591, 128] width 0 height 0
click at [17, 6] on img at bounding box center [16, 12] width 28 height 21
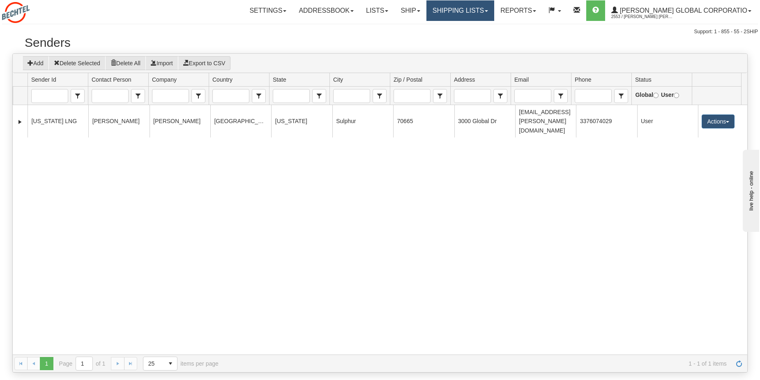
click at [475, 13] on link "Shipping lists" at bounding box center [460, 10] width 68 height 21
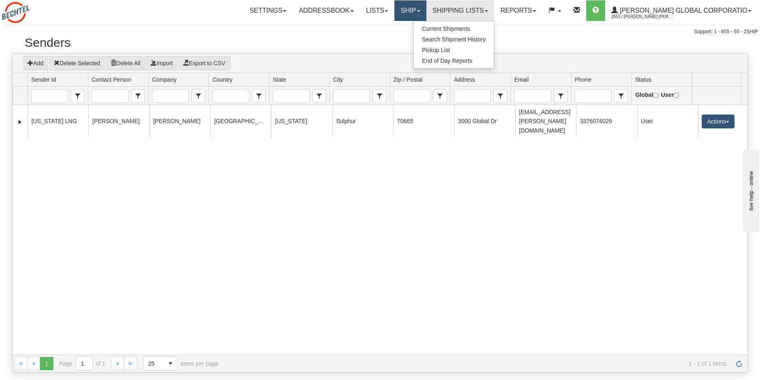
click at [426, 5] on link "Ship" at bounding box center [410, 10] width 32 height 21
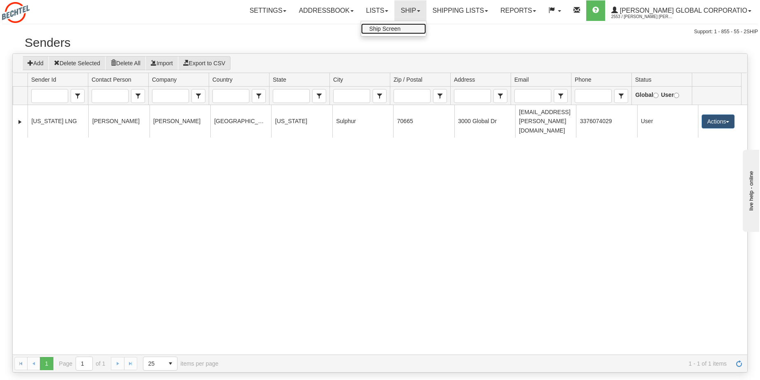
click at [426, 25] on link "Ship Screen" at bounding box center [393, 28] width 65 height 11
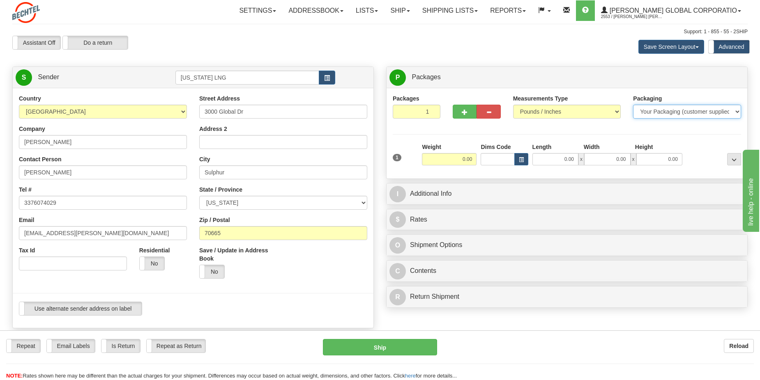
click at [694, 114] on select "Your Packaging (customer supplied) Envelope (carrier supplied) Pack (carrier su…" at bounding box center [687, 112] width 108 height 14
click at [633, 105] on select "Your Packaging (customer supplied) Envelope (carrier supplied) Pack (carrier su…" at bounding box center [687, 112] width 108 height 14
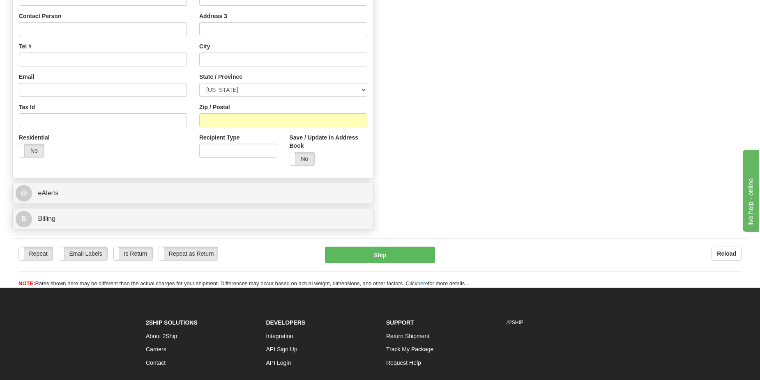
scroll to position [487, 0]
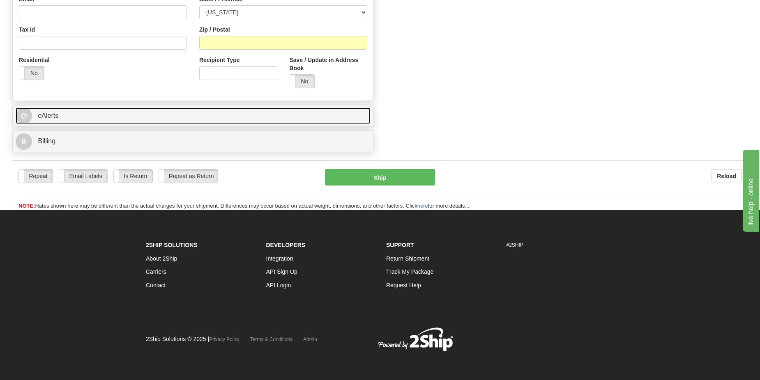
click at [33, 114] on link "@ eAlerts" at bounding box center [193, 116] width 355 height 17
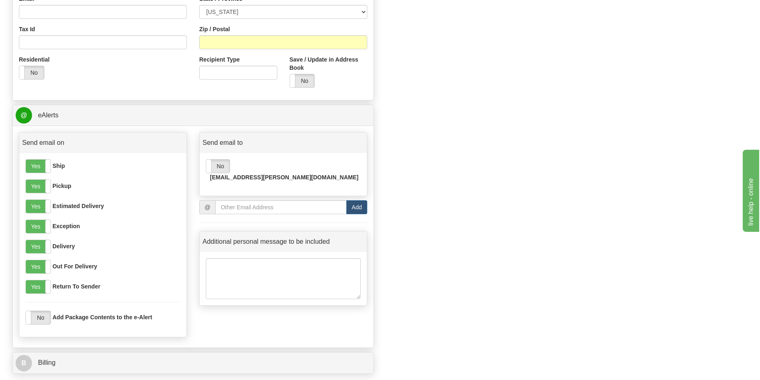
click at [214, 173] on div "Yes No" at bounding box center [218, 166] width 24 height 14
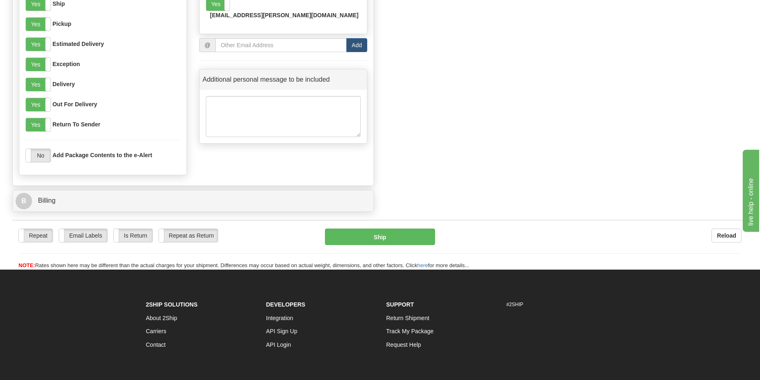
scroll to position [652, 0]
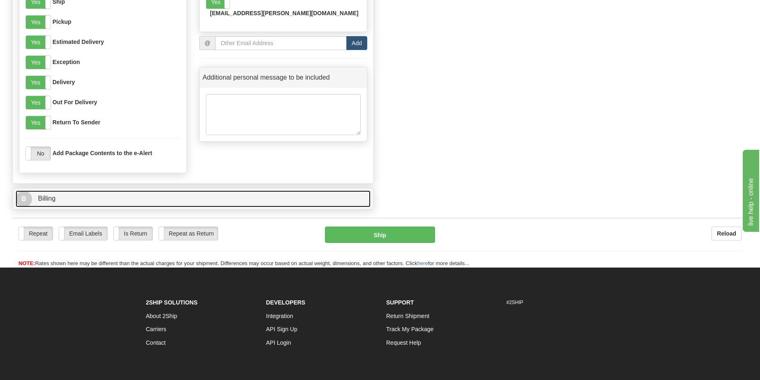
click at [264, 194] on link "B Billing" at bounding box center [193, 199] width 355 height 17
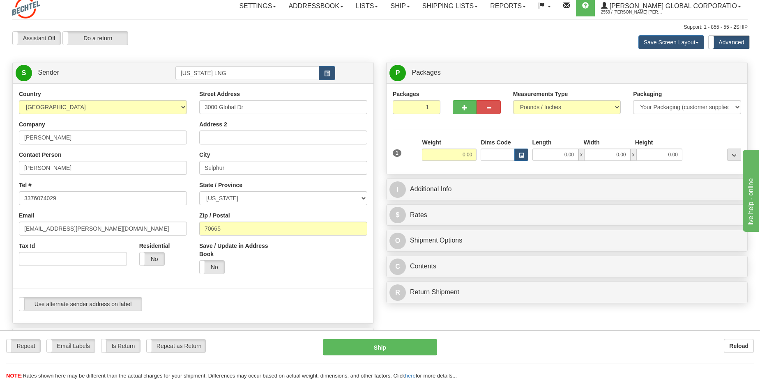
scroll to position [0, 0]
